Goal: Check status: Check status

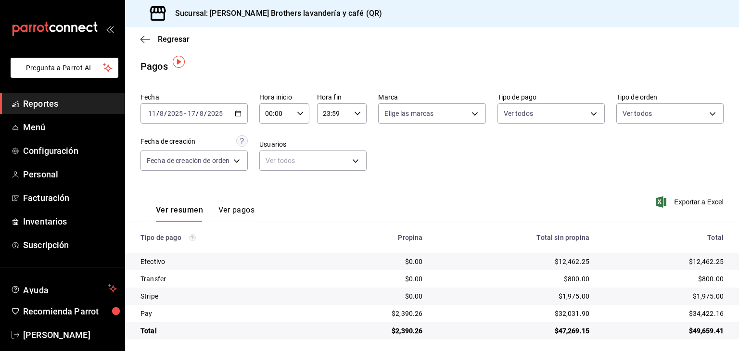
scroll to position [4, 0]
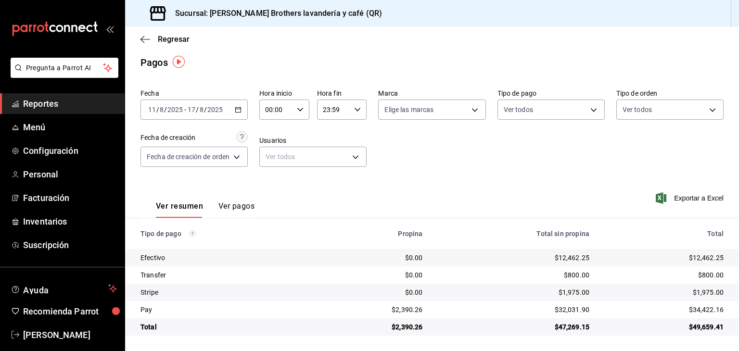
click at [76, 104] on span "Reportes" at bounding box center [70, 103] width 94 height 13
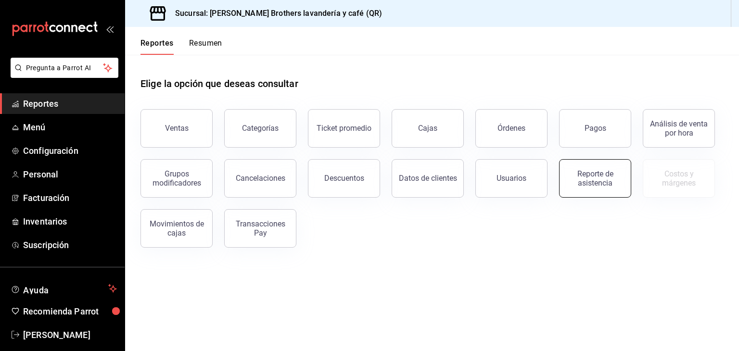
click at [596, 171] on div "Reporte de asistencia" at bounding box center [595, 178] width 60 height 18
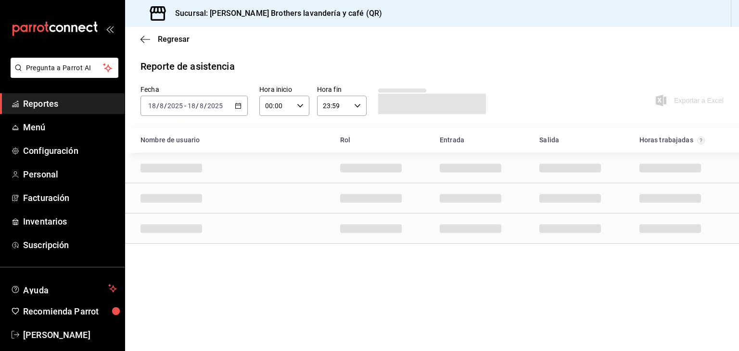
click at [235, 110] on div "[DATE] [DATE] - [DATE] [DATE]" at bounding box center [194, 106] width 107 height 20
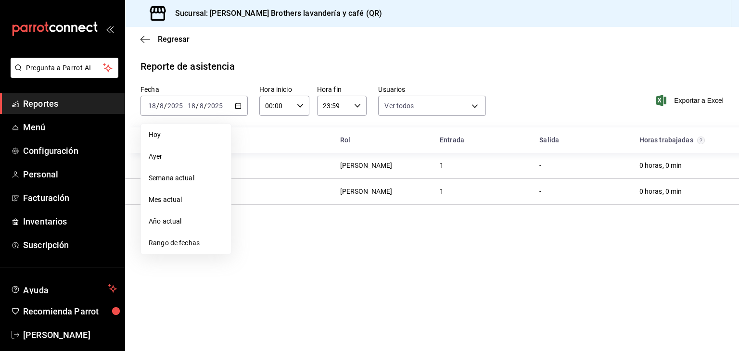
click at [188, 245] on span "Rango de fechas" at bounding box center [186, 243] width 75 height 10
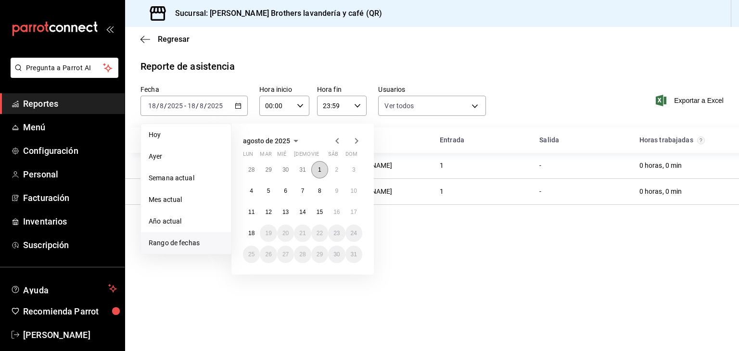
click at [321, 168] on button "1" at bounding box center [319, 169] width 17 height 17
click at [322, 211] on abbr "15" at bounding box center [320, 212] width 6 height 7
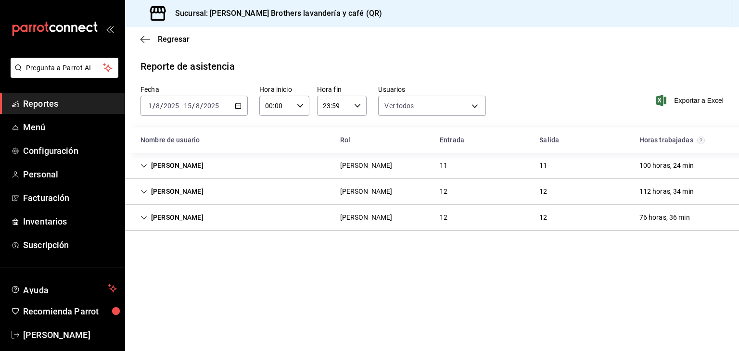
click at [654, 165] on div "100 horas, 24 min" at bounding box center [667, 166] width 70 height 18
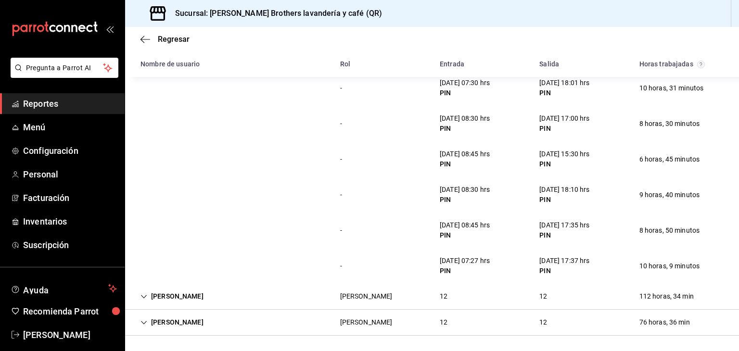
scroll to position [286, 0]
